Goal: Task Accomplishment & Management: Complete application form

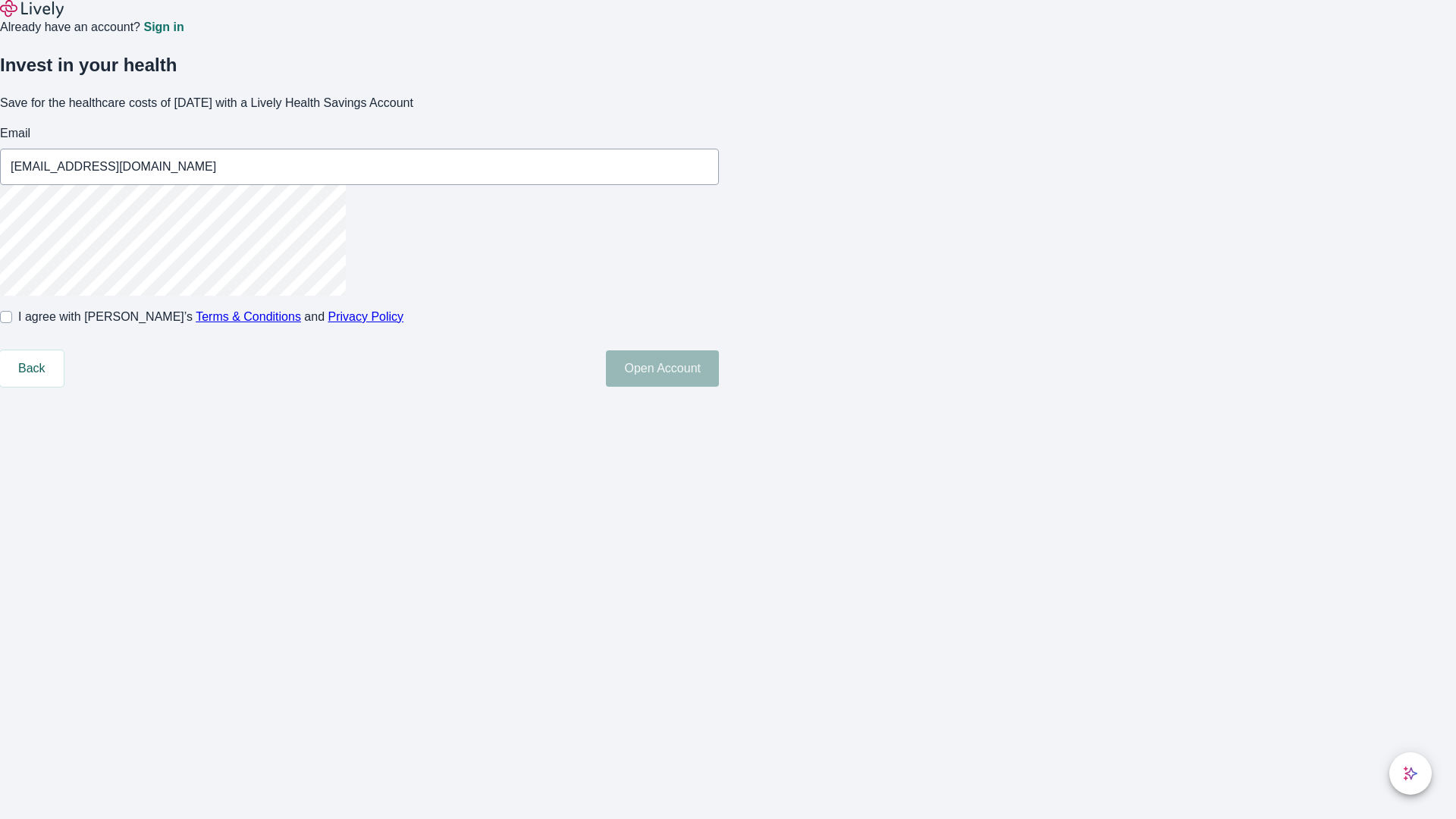
click at [12, 323] on input "I agree with Lively’s Terms & Conditions and Privacy Policy" at bounding box center [6, 317] width 12 height 12
checkbox input "true"
click at [718, 387] on button "Open Account" at bounding box center [662, 369] width 113 height 36
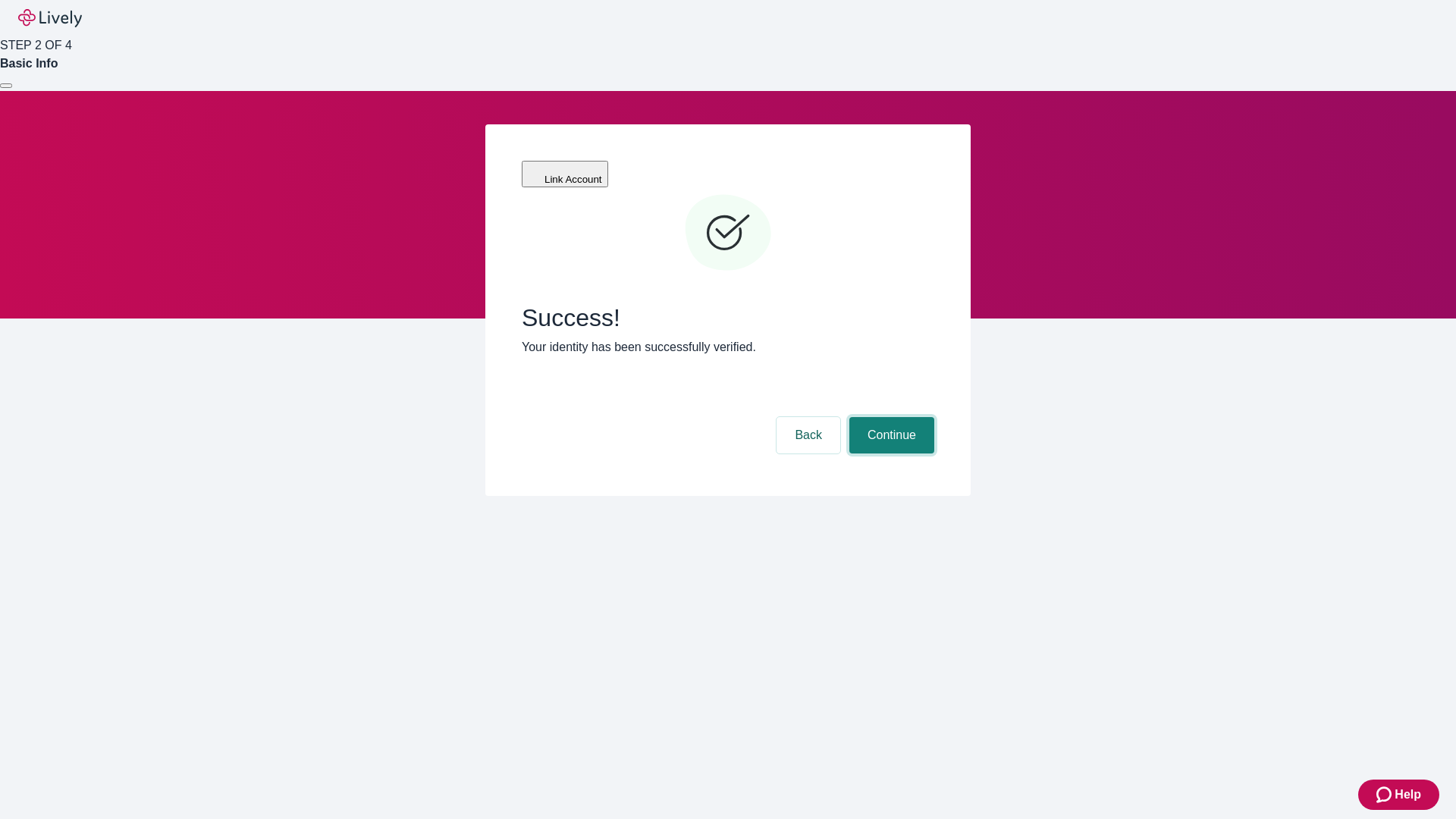
click at [889, 418] on button "Continue" at bounding box center [891, 436] width 85 height 36
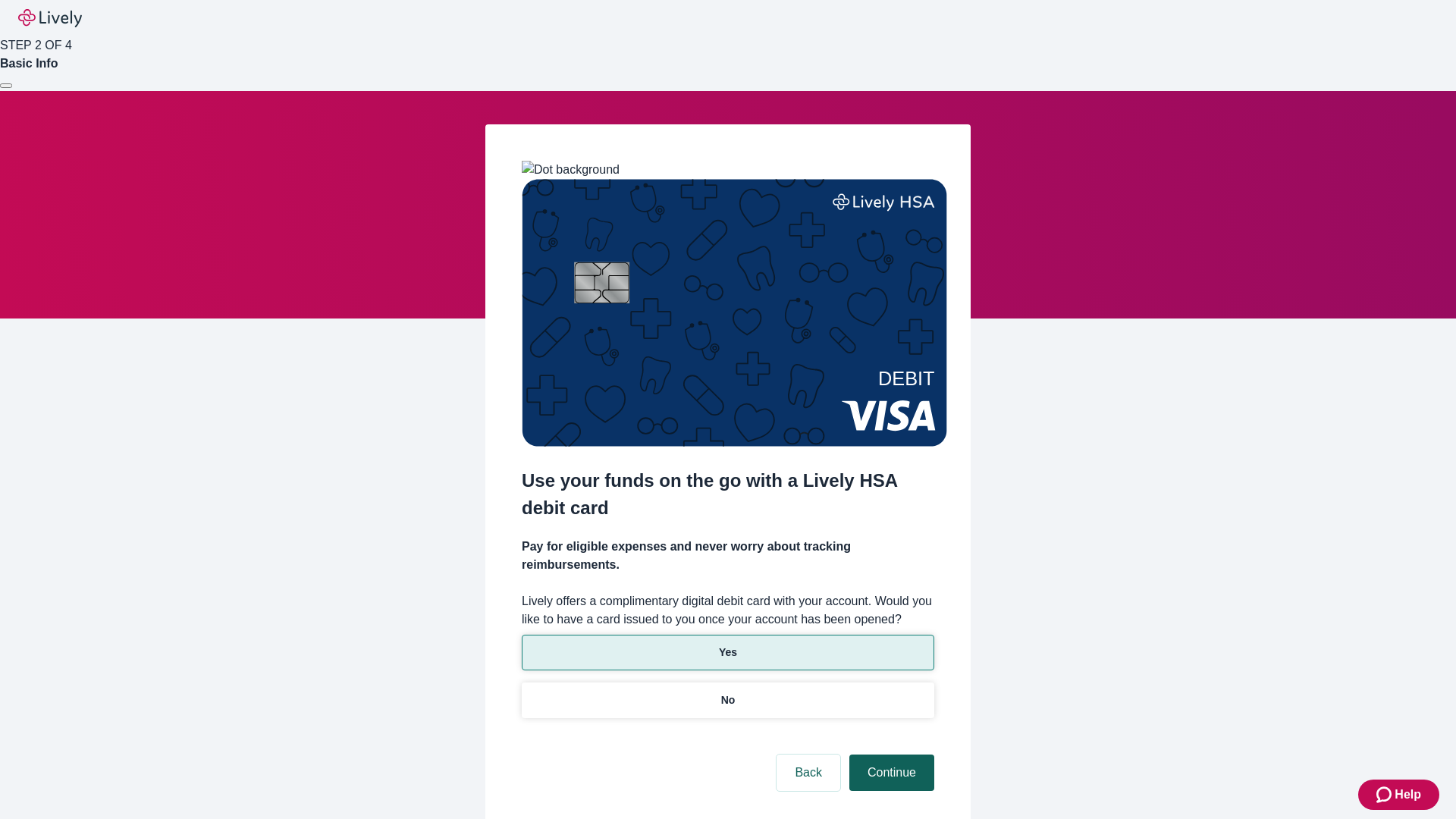
click at [727, 693] on p "No" at bounding box center [728, 701] width 14 height 16
click at [889, 755] on button "Continue" at bounding box center [891, 773] width 85 height 36
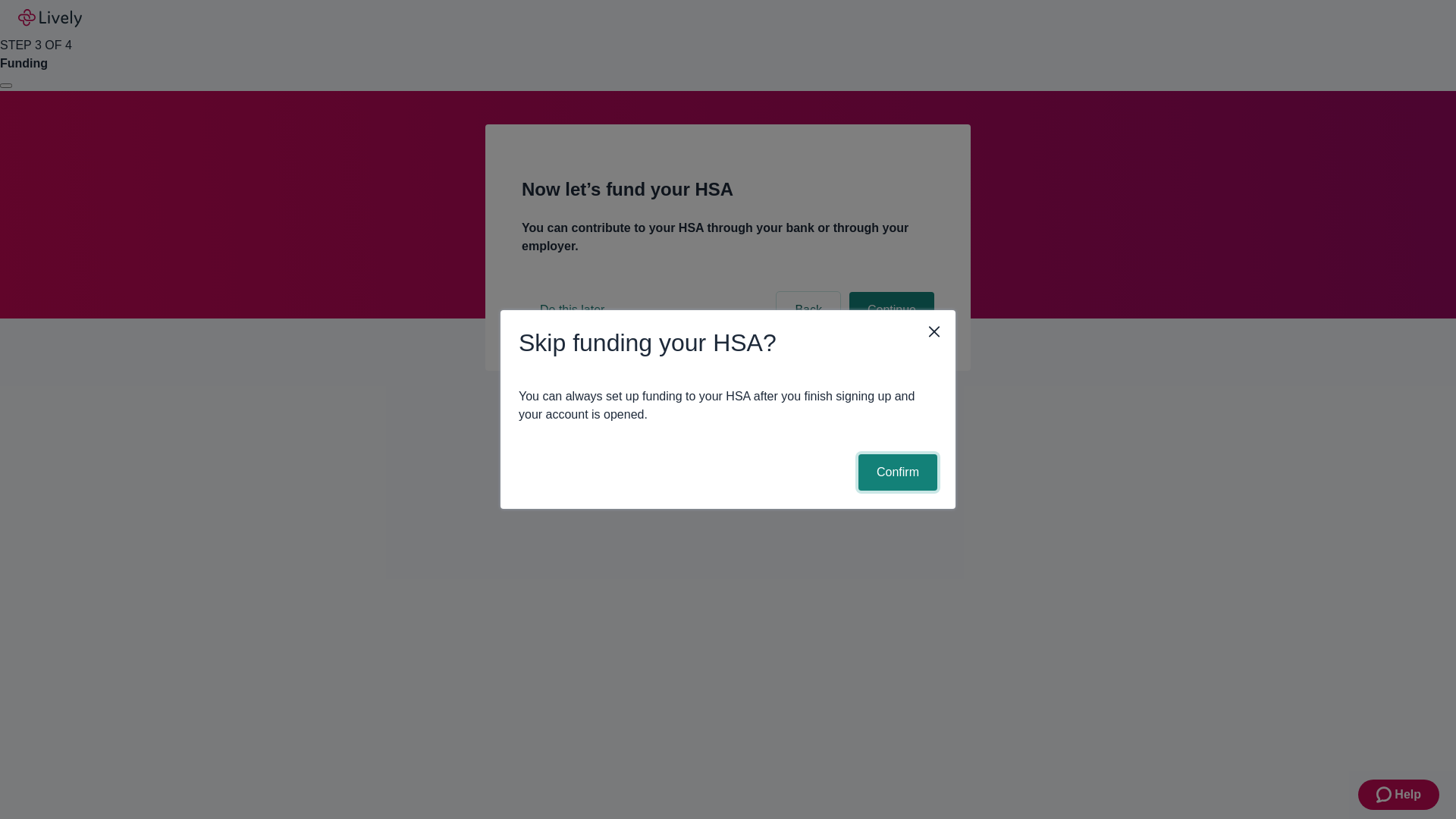
click at [896, 473] on button "Confirm" at bounding box center [898, 473] width 79 height 36
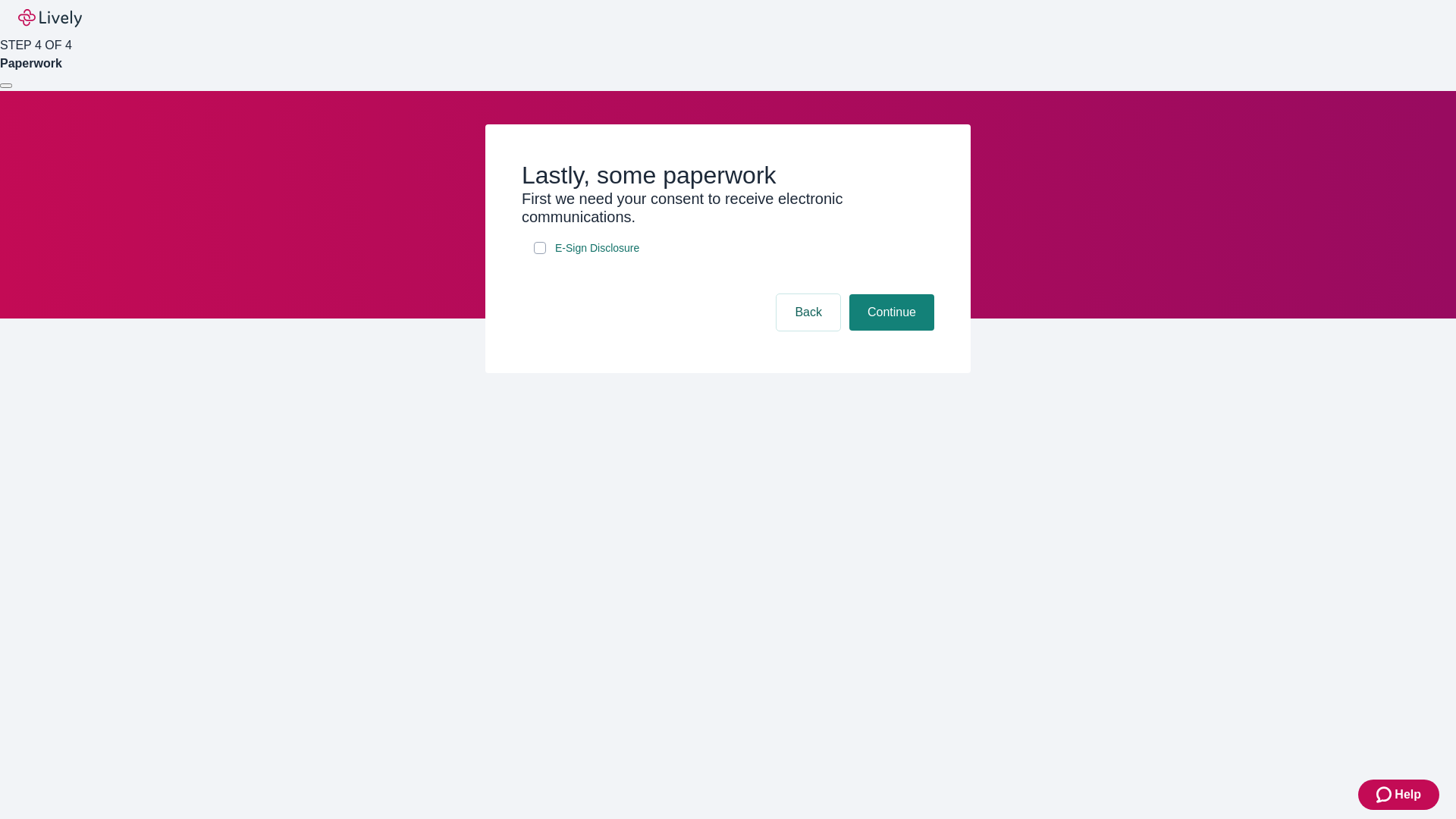
click at [540, 255] on input "E-Sign Disclosure" at bounding box center [539, 248] width 12 height 12
checkbox input "true"
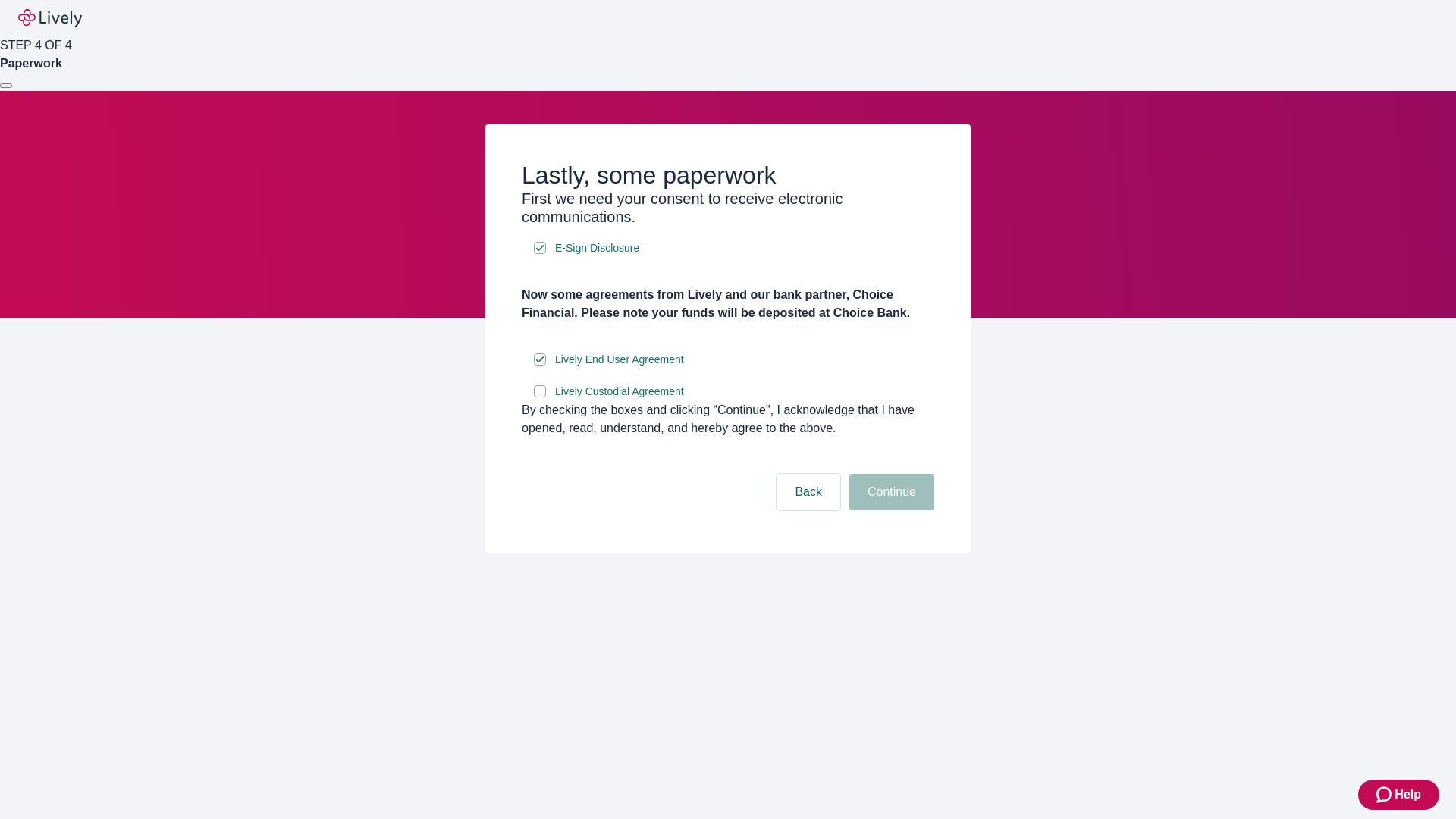
click at [540, 398] on input "Lively Custodial Agreement" at bounding box center [539, 391] width 12 height 12
checkbox input "true"
click at [889, 511] on button "Continue" at bounding box center [891, 492] width 85 height 36
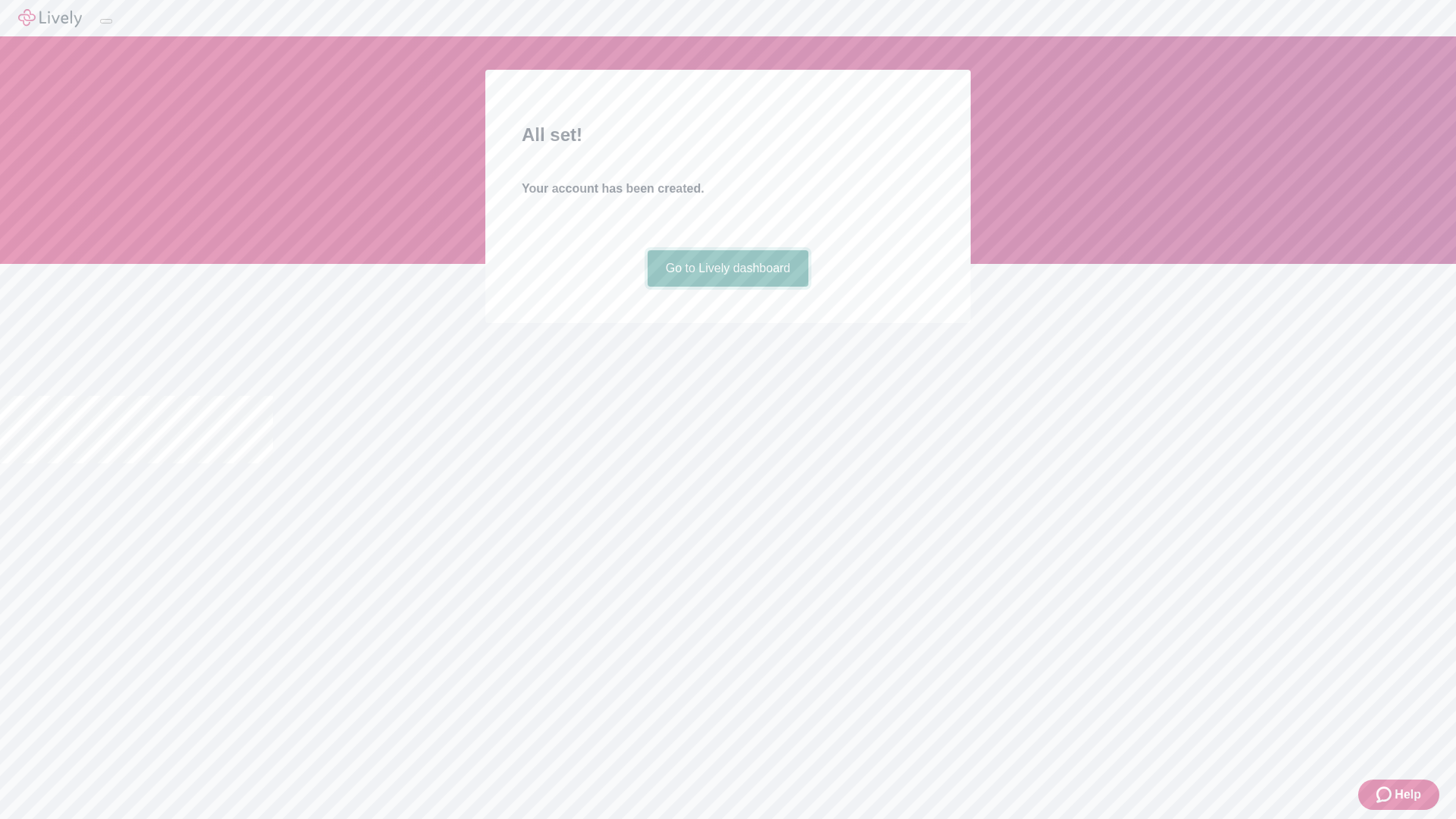
click at [727, 287] on link "Go to Lively dashboard" at bounding box center [728, 269] width 161 height 36
